Goal: Information Seeking & Learning: Learn about a topic

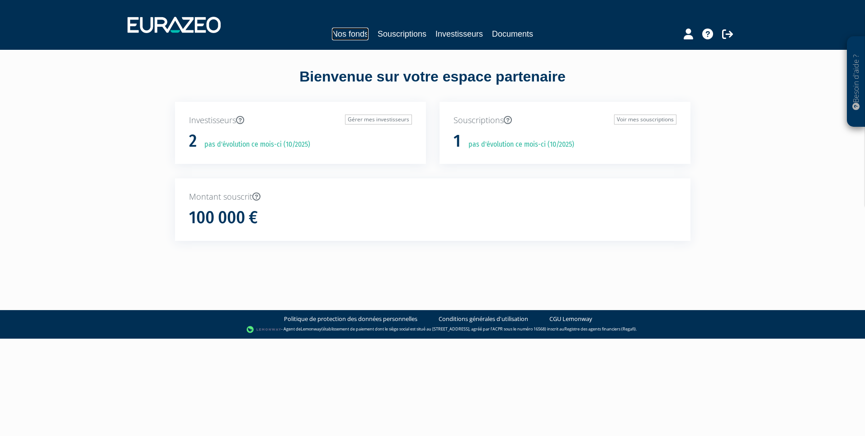
click at [340, 31] on link "Nos fonds" at bounding box center [350, 34] width 37 height 13
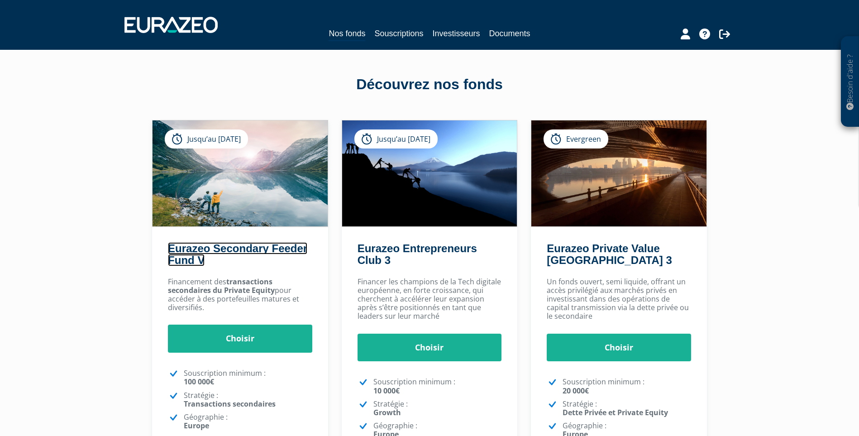
click at [236, 255] on link "Eurazeo Secondary Feeder Fund V" at bounding box center [237, 254] width 139 height 24
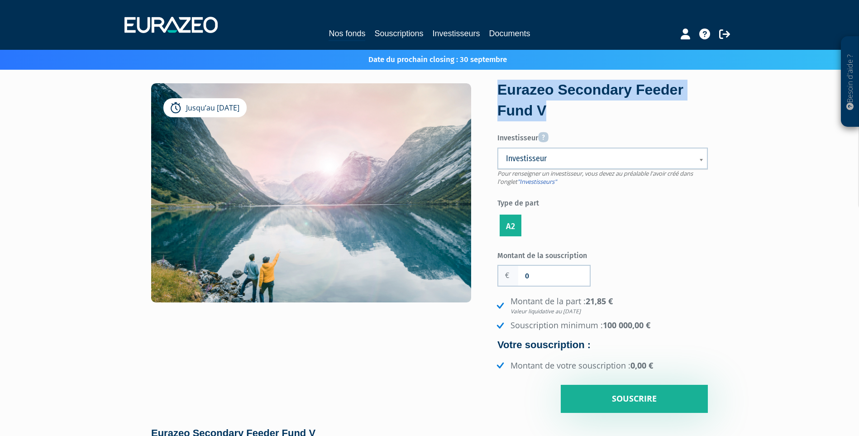
drag, startPoint x: 606, startPoint y: 117, endPoint x: 498, endPoint y: 89, distance: 111.6
click at [498, 89] on div "Eurazeo Secondary Feeder Fund V" at bounding box center [602, 100] width 210 height 41
copy div "Eurazeo Secondary Feeder Fund V"
